Goal: Task Accomplishment & Management: Manage account settings

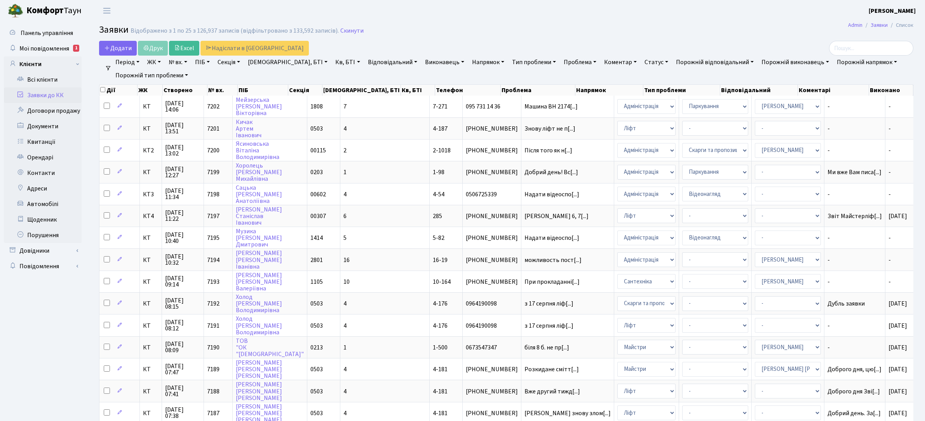
select select "25"
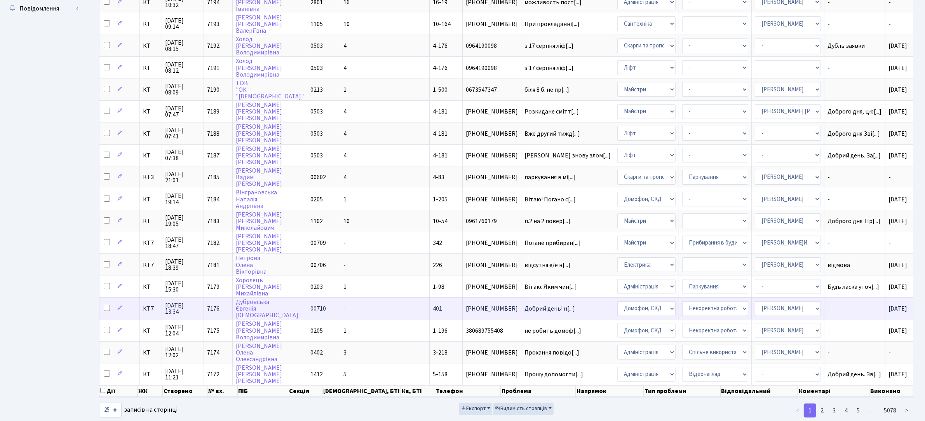
scroll to position [262, 0]
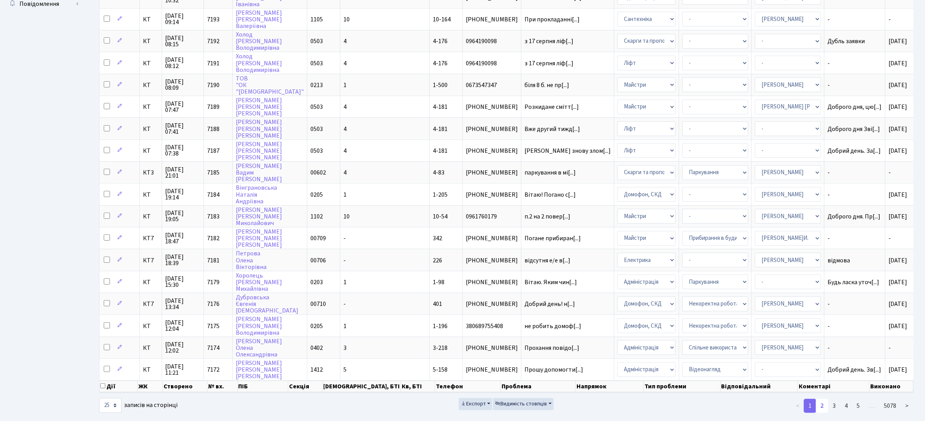
click at [824, 399] on link "2" at bounding box center [822, 406] width 12 height 14
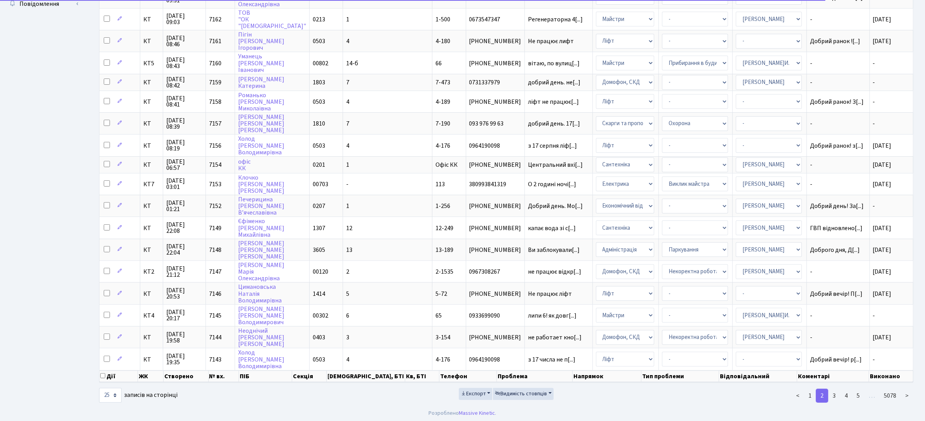
scroll to position [253, 0]
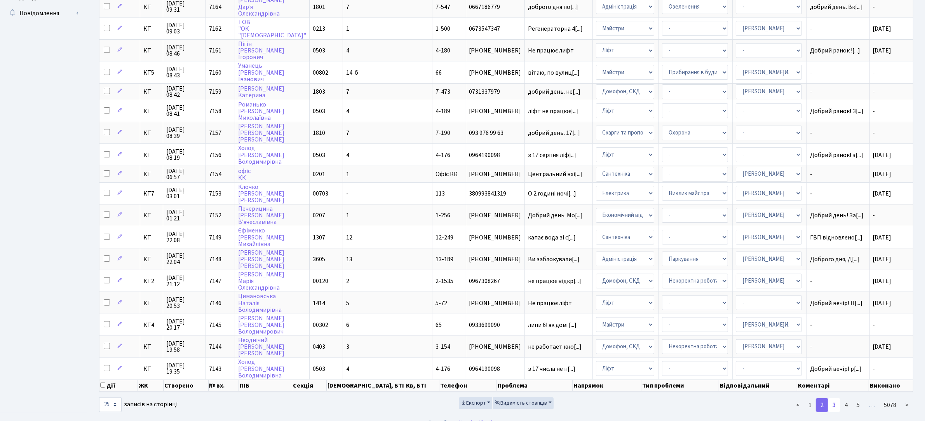
click at [832, 398] on link "3" at bounding box center [834, 405] width 12 height 14
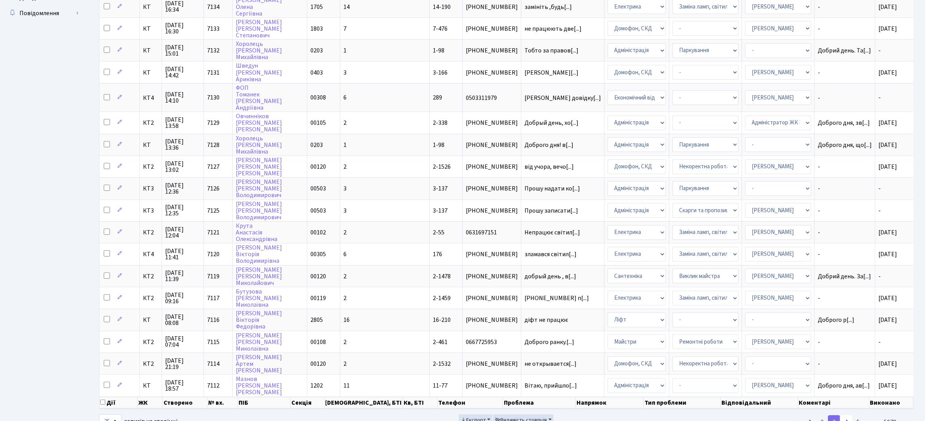
click at [844, 415] on link "4" at bounding box center [846, 422] width 12 height 14
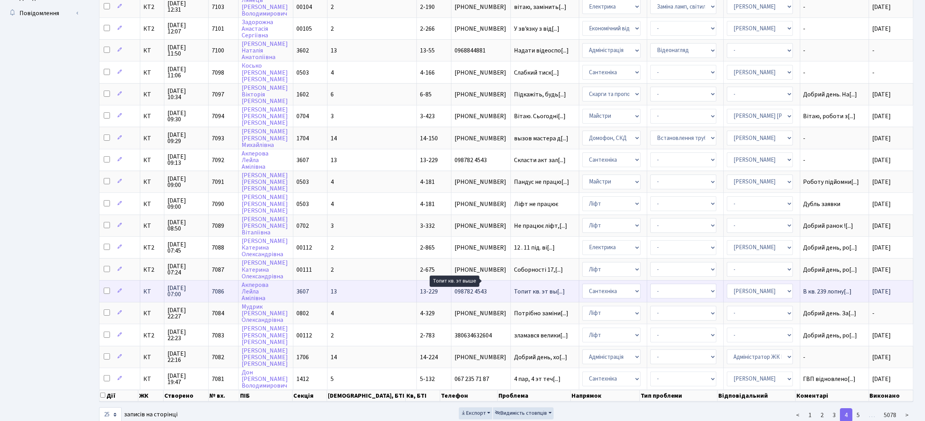
click at [514, 287] on span "Топит кв. эт вы[...]" at bounding box center [539, 291] width 51 height 9
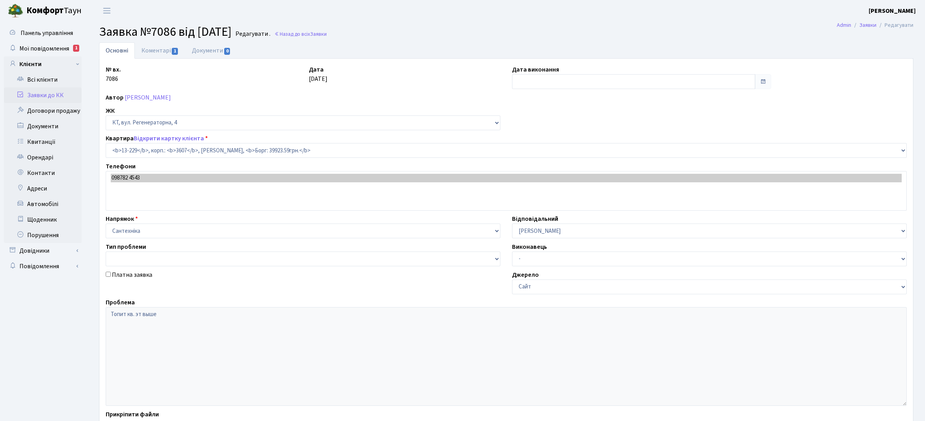
select select "7875"
type input "[DATE]"
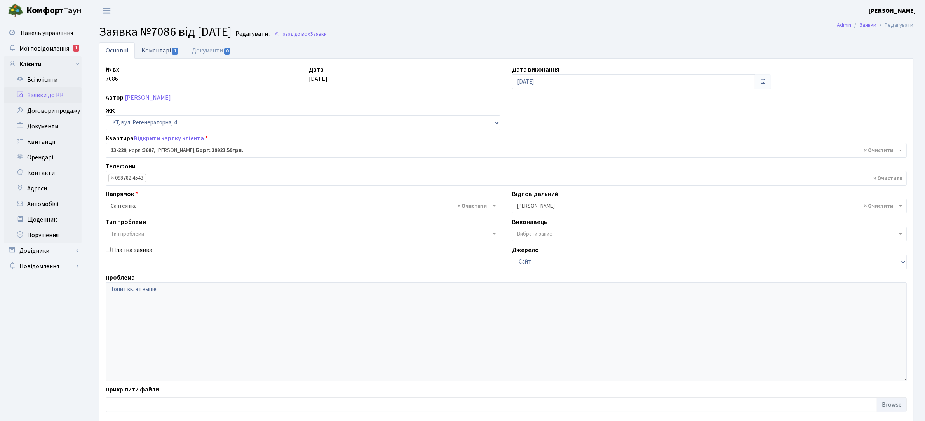
click at [159, 49] on link "Коментарі 1" at bounding box center [160, 50] width 51 height 16
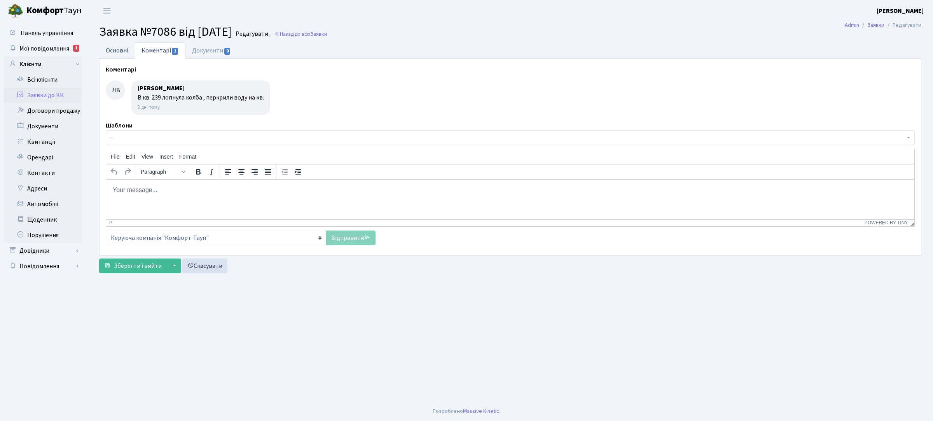
click at [115, 51] on link "Основні" at bounding box center [117, 50] width 36 height 16
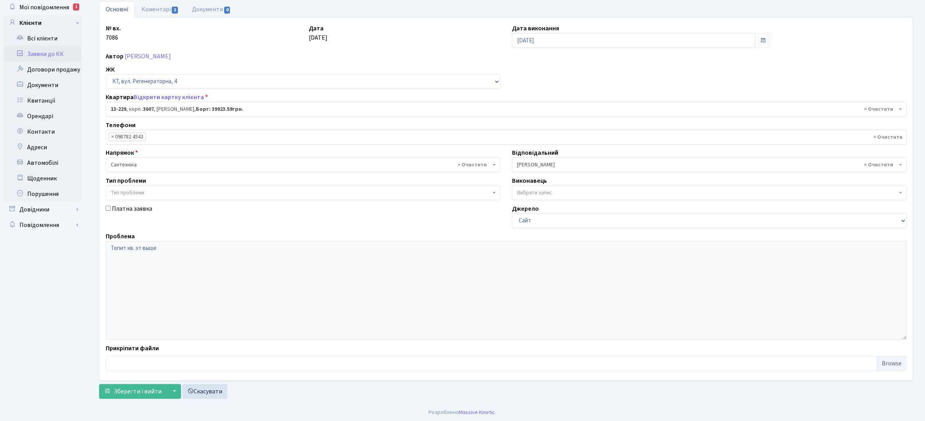
scroll to position [43, 0]
click at [50, 49] on link "Заявки до КК" at bounding box center [43, 53] width 78 height 16
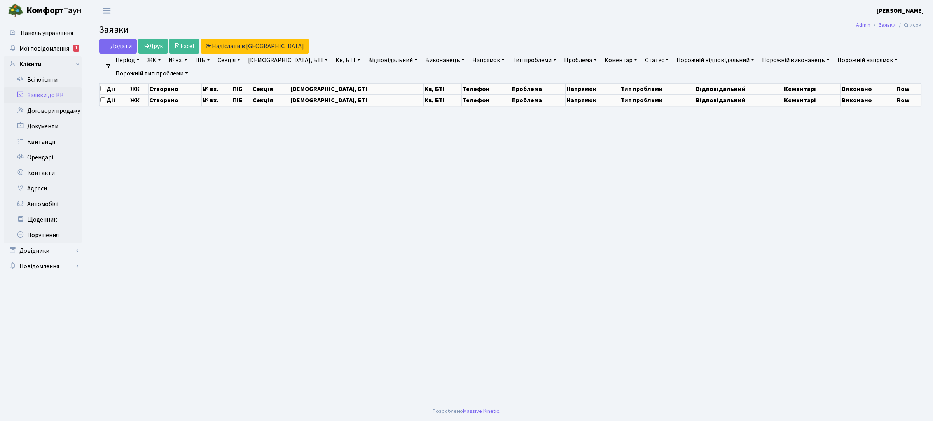
select select "25"
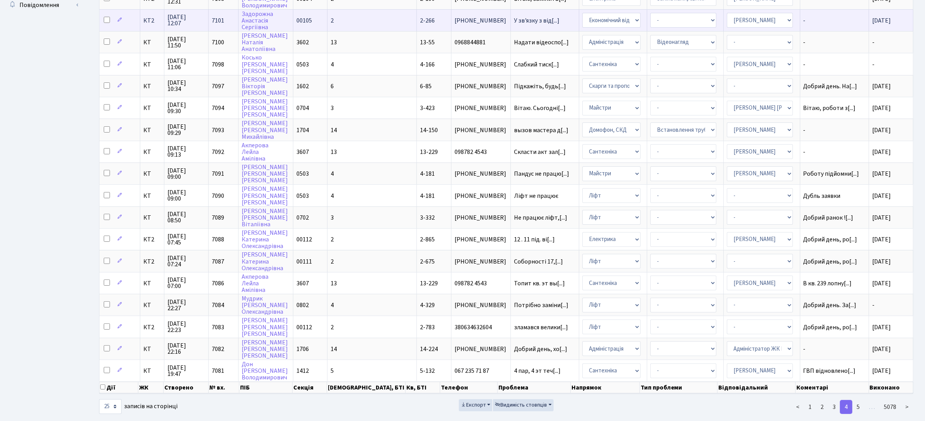
scroll to position [262, 0]
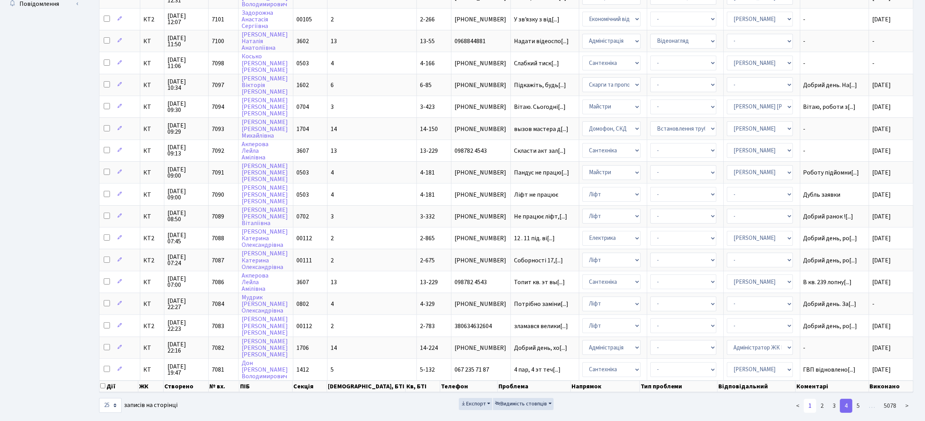
click at [811, 399] on link "1" at bounding box center [810, 406] width 12 height 14
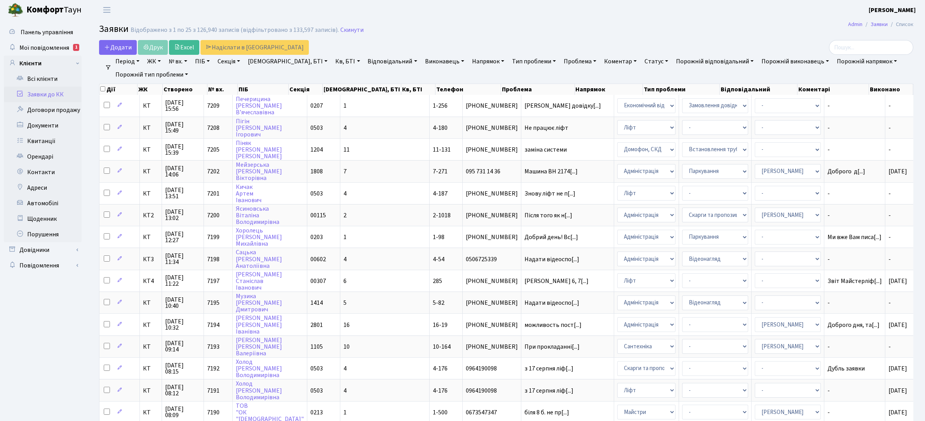
scroll to position [0, 0]
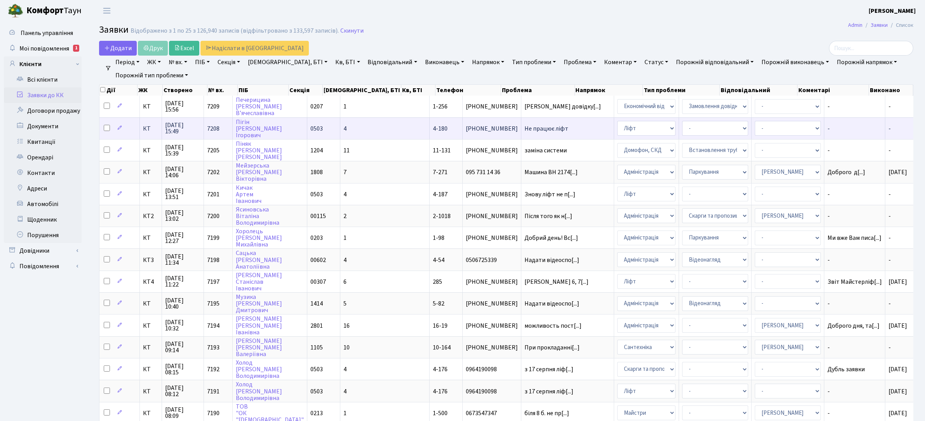
click at [525, 126] on span "Не працює ліфт" at bounding box center [568, 129] width 86 height 6
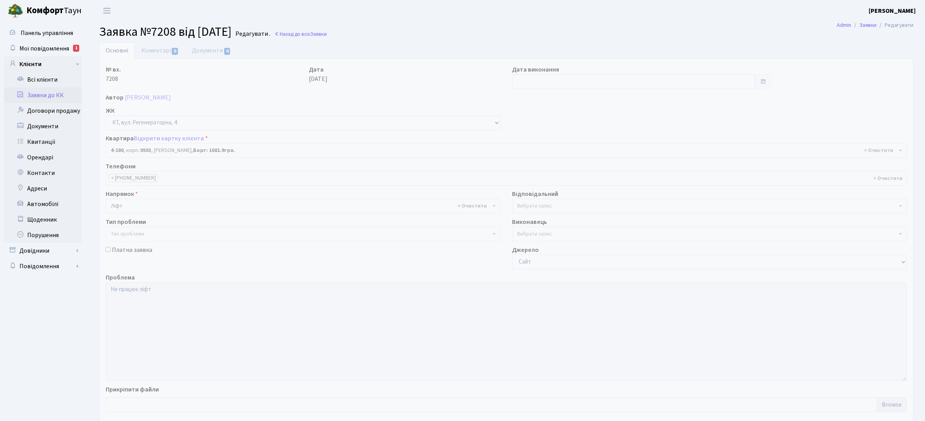
select select "1106"
click at [168, 48] on link "Коментарі 0" at bounding box center [160, 50] width 51 height 16
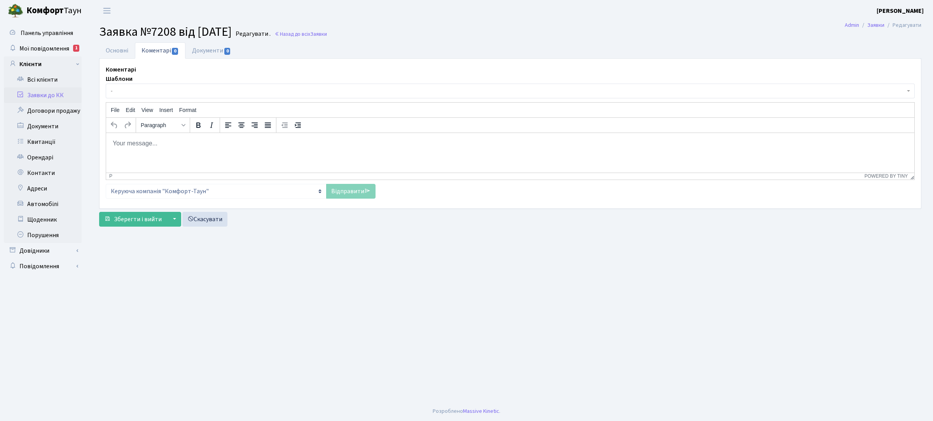
click at [166, 143] on p "Rich Text Area. Press ALT-0 for help." at bounding box center [509, 143] width 795 height 9
click at [352, 187] on link "Відправити" at bounding box center [350, 191] width 49 height 15
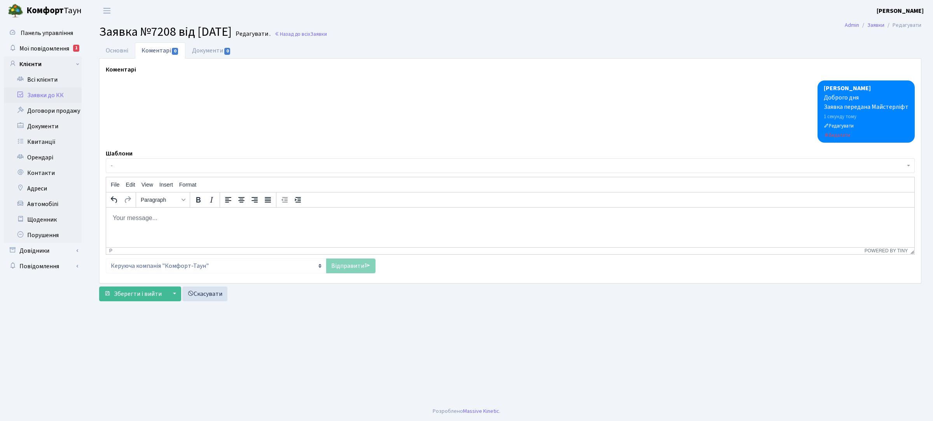
click at [59, 92] on link "Заявки до КК" at bounding box center [43, 95] width 78 height 16
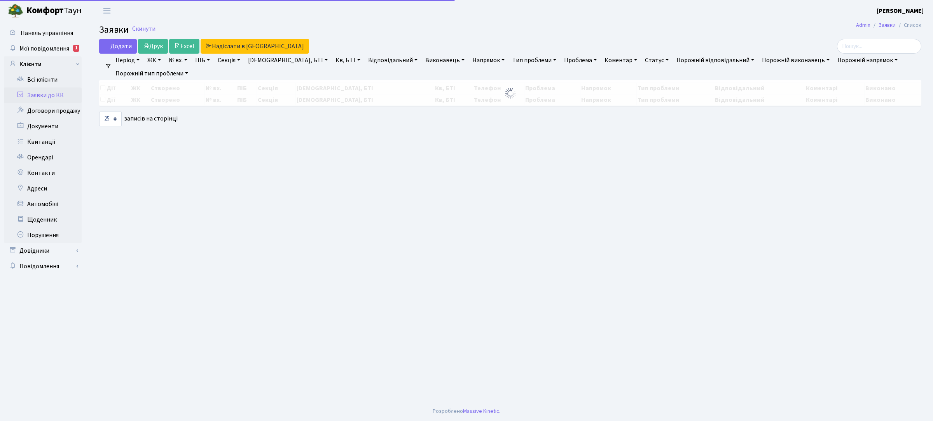
select select "25"
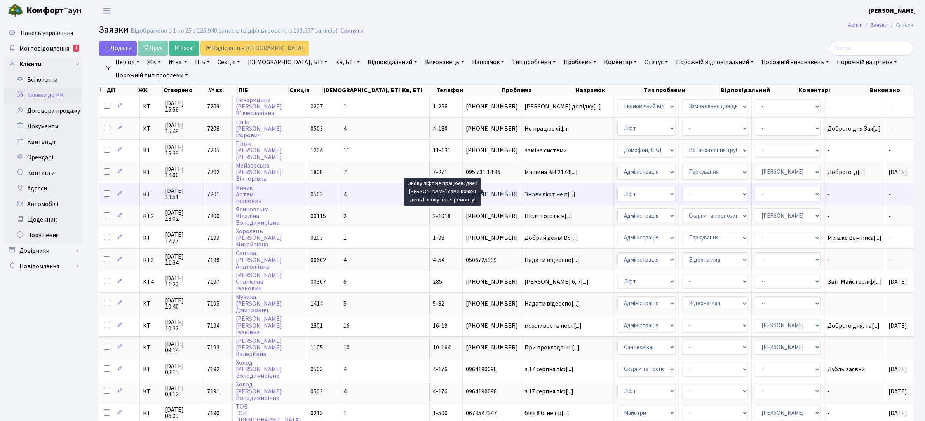
click at [525, 193] on span "Знову ліфт не п[...]" at bounding box center [550, 194] width 51 height 9
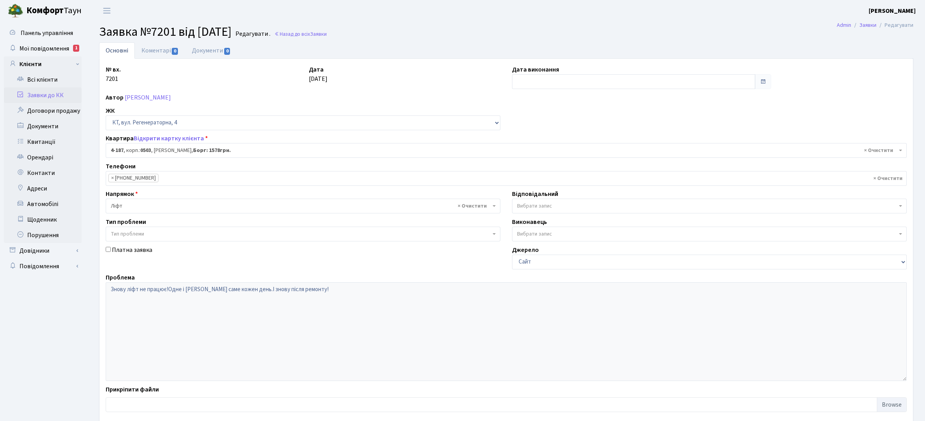
select select "1113"
click at [162, 51] on link "Коментарі 0" at bounding box center [160, 50] width 51 height 16
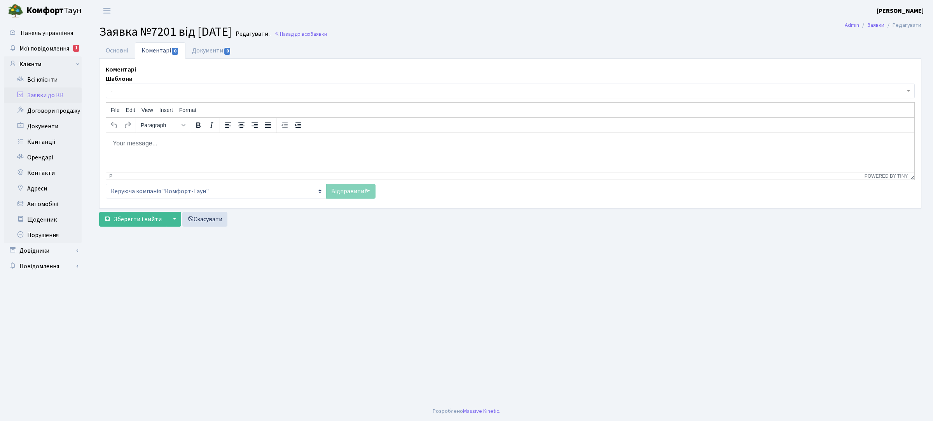
click at [176, 139] on p "Rich Text Area. Press ALT-0 for help." at bounding box center [509, 143] width 795 height 9
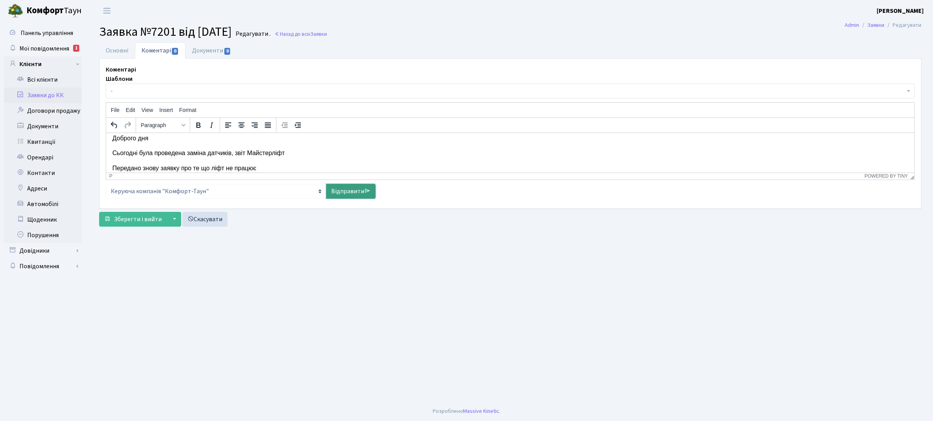
click at [356, 192] on link "Відправити" at bounding box center [350, 191] width 49 height 15
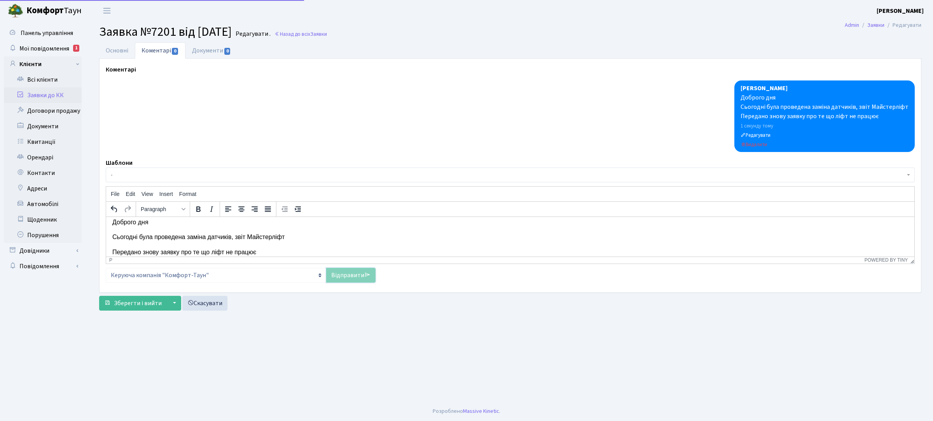
scroll to position [0, 0]
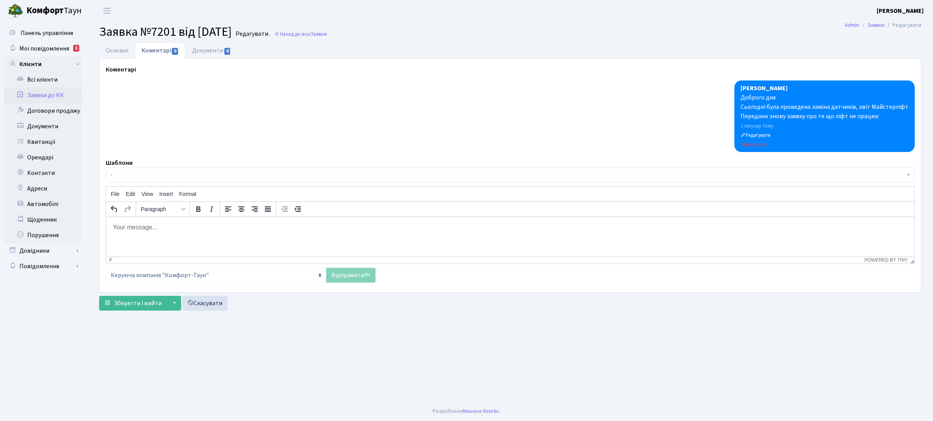
click at [58, 92] on link "Заявки до КК" at bounding box center [43, 95] width 78 height 16
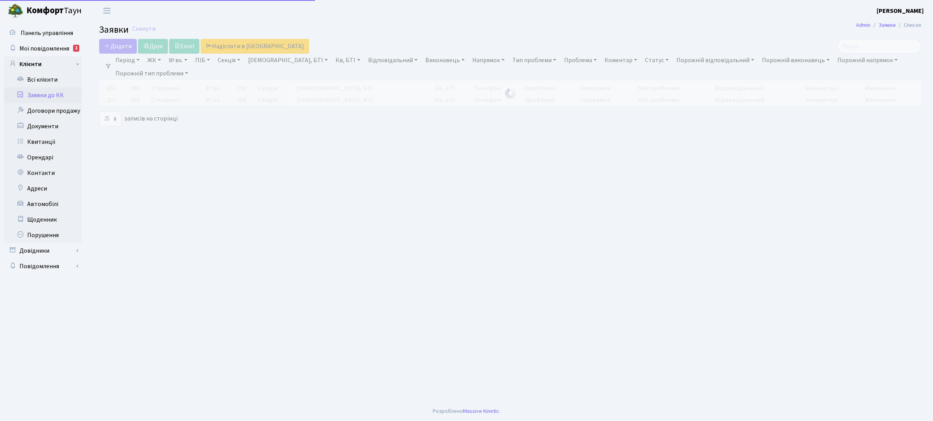
select select "25"
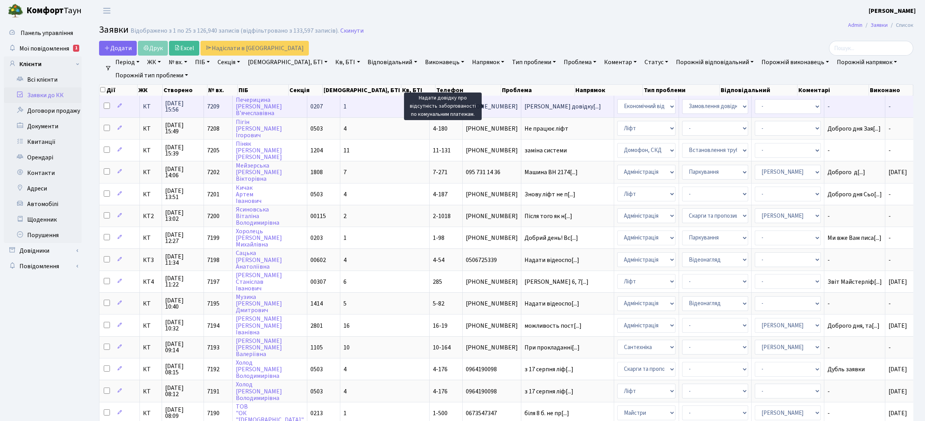
scroll to position [1, 0]
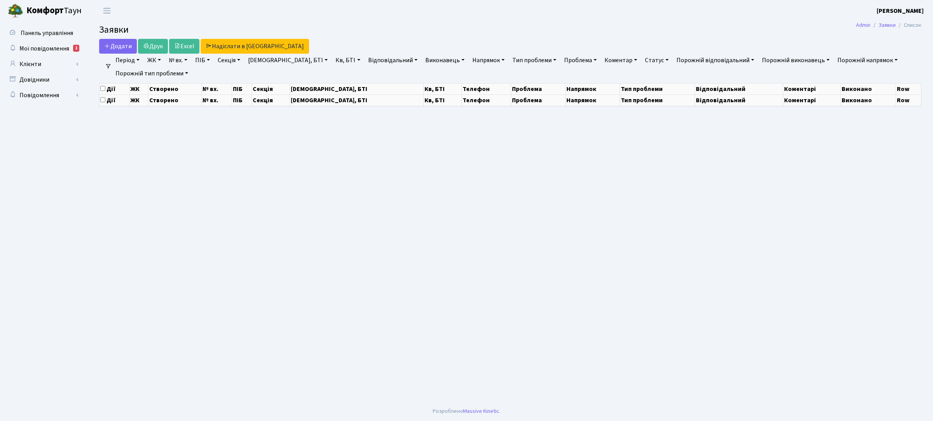
select select "25"
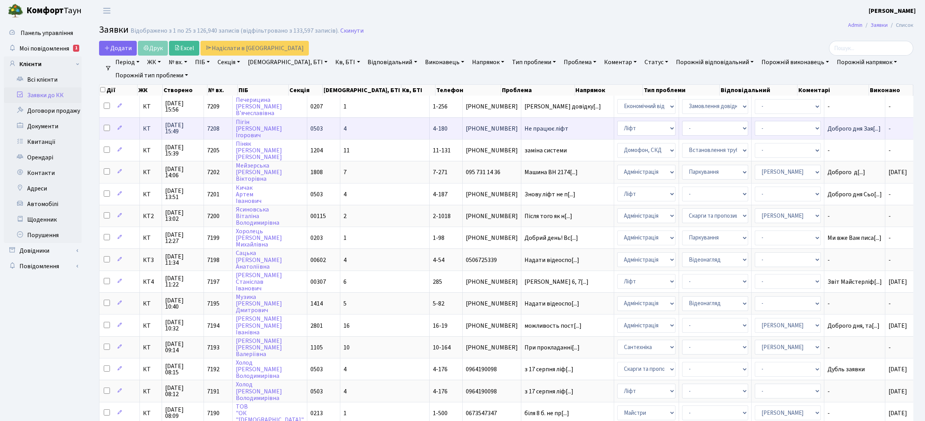
click at [525, 128] on span "Не працює ліфт" at bounding box center [568, 129] width 86 height 6
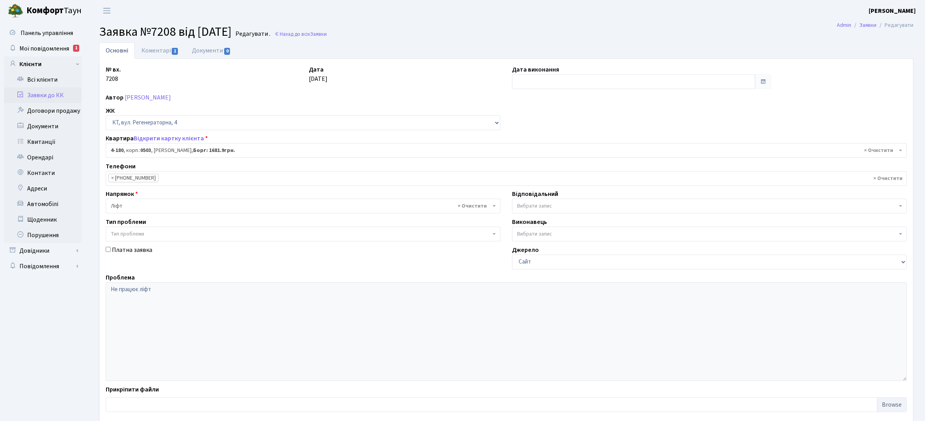
select select "1106"
click at [153, 46] on link "Коментарі 1" at bounding box center [160, 50] width 51 height 16
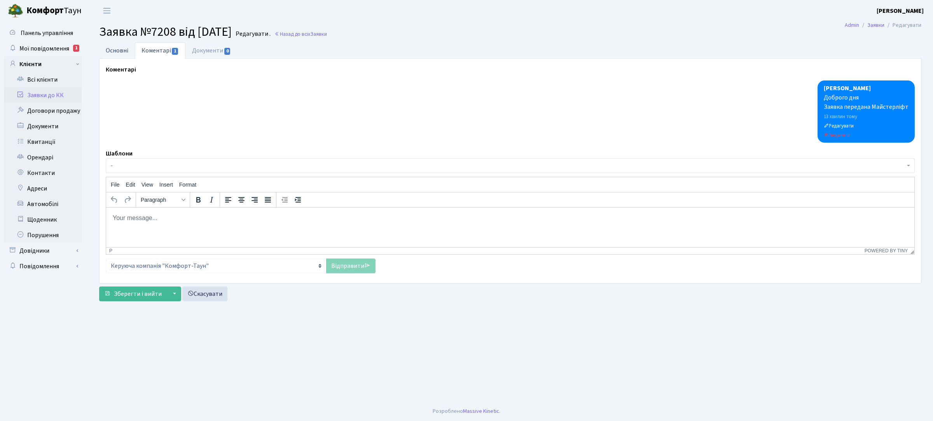
click at [122, 50] on link "Основні" at bounding box center [117, 50] width 36 height 16
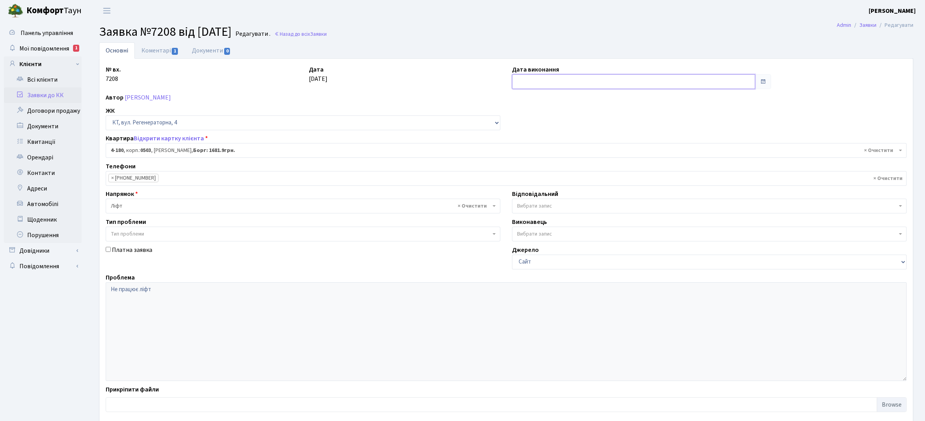
click at [572, 84] on input "text" at bounding box center [633, 81] width 243 height 15
click at [551, 156] on td "21" at bounding box center [555, 156] width 12 height 12
type input "[DATE]"
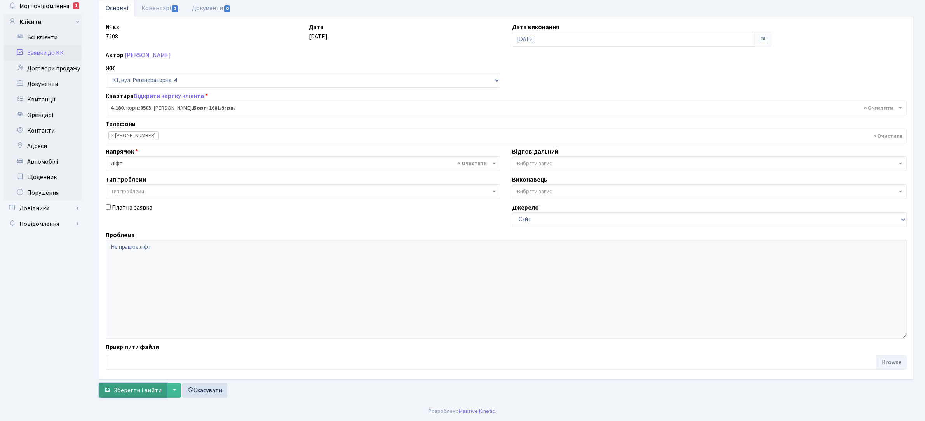
click at [129, 392] on span "Зберегти і вийти" at bounding box center [138, 390] width 48 height 9
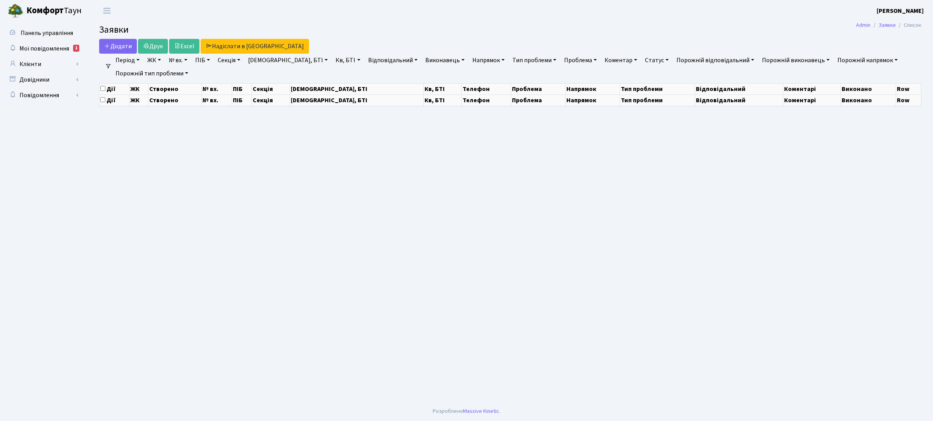
select select "25"
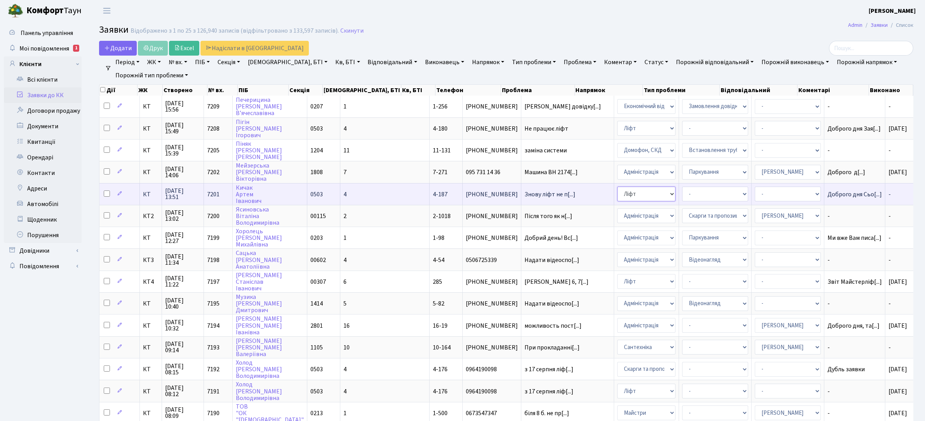
click at [617, 193] on select "- Адміністрація Домофон, СКД Ліфт Майстри Сантехніка Економічний відділ Електри…" at bounding box center [646, 194] width 58 height 15
click at [466, 191] on span "[PHONE_NUMBER]" at bounding box center [492, 194] width 52 height 6
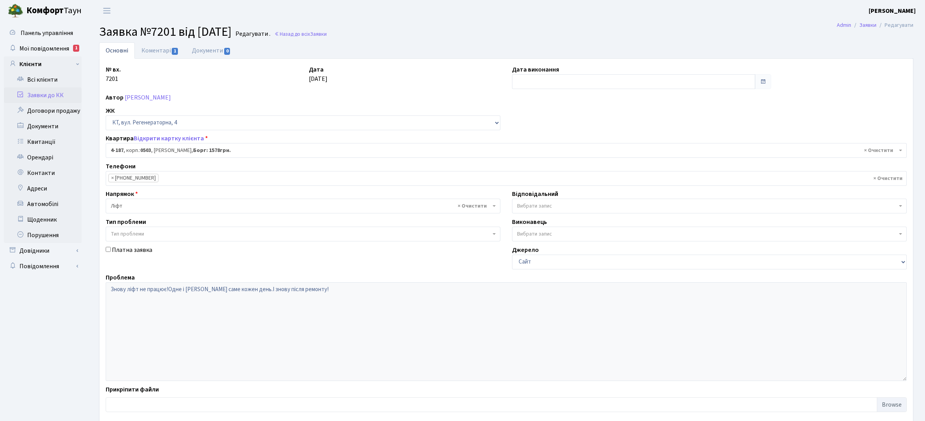
select select "1113"
click at [568, 87] on input "text" at bounding box center [633, 81] width 243 height 15
click at [552, 157] on td "21" at bounding box center [555, 156] width 12 height 12
type input "[DATE]"
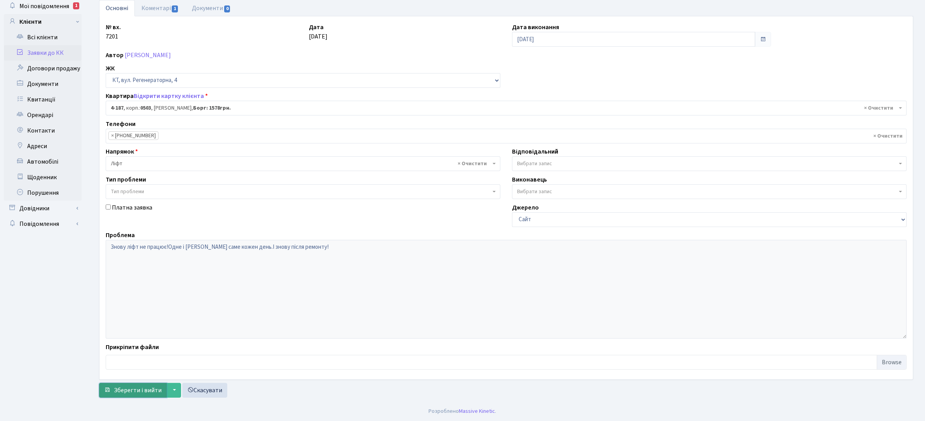
click at [139, 392] on span "Зберегти і вийти" at bounding box center [138, 390] width 48 height 9
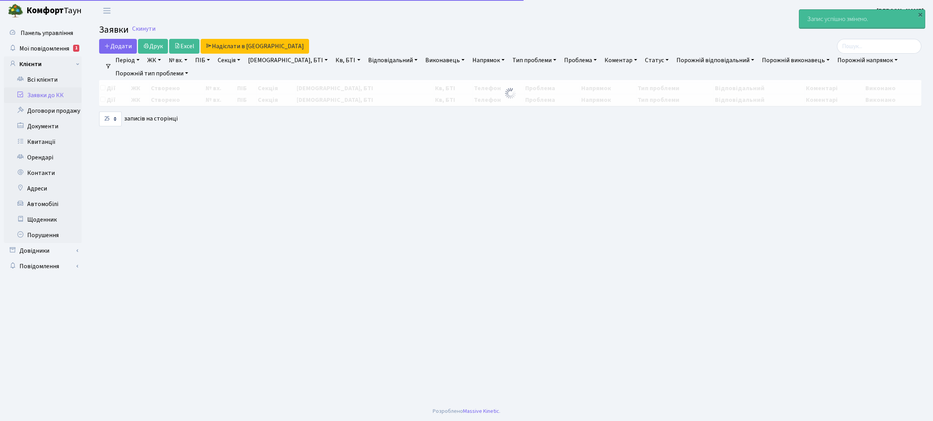
select select "25"
